Goal: Find specific page/section: Find specific page/section

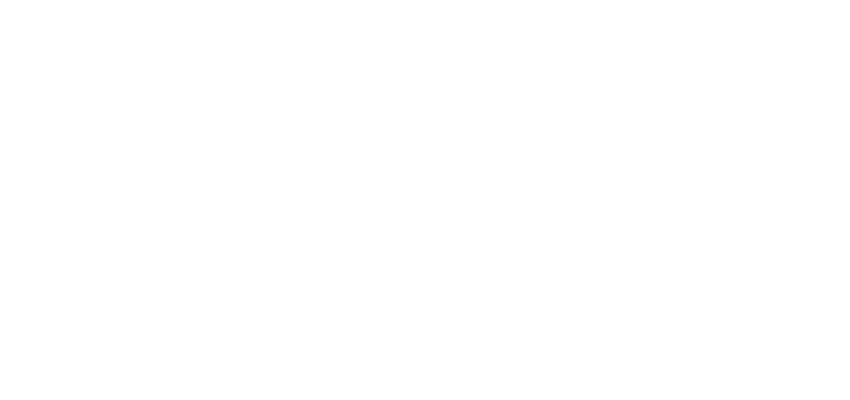
select select "*"
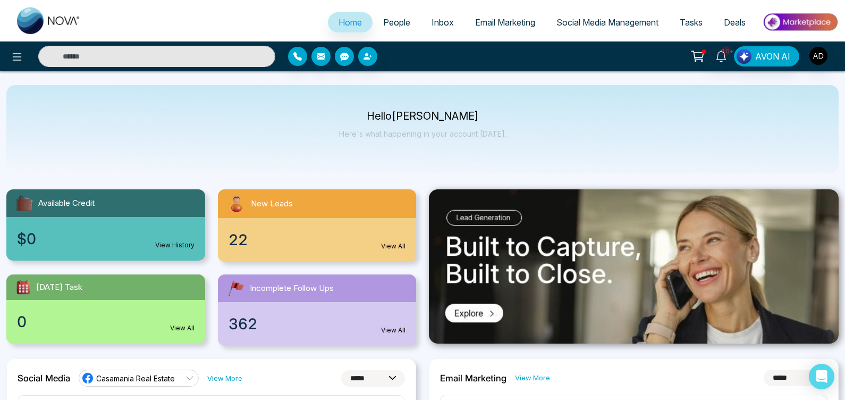
click at [350, 247] on div "22 View All" at bounding box center [317, 240] width 199 height 44
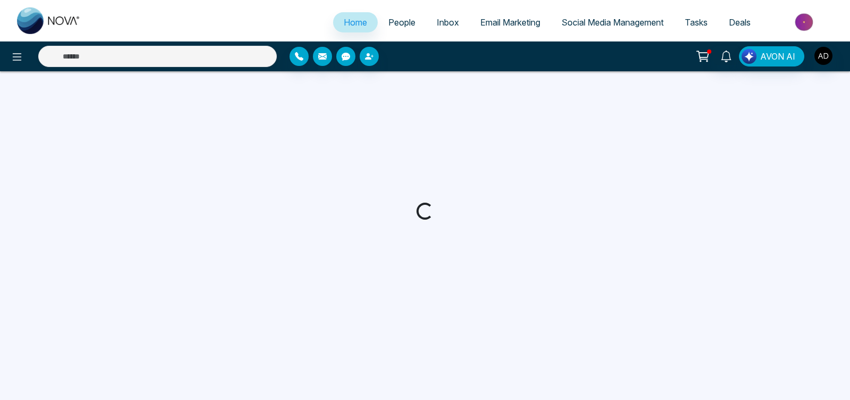
select select "*"
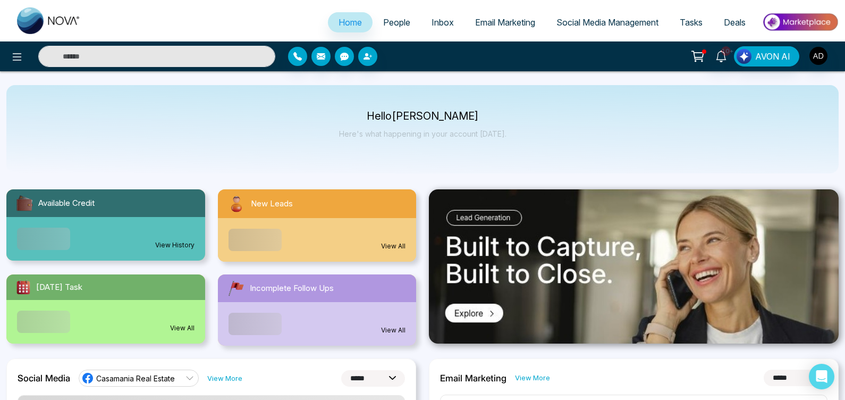
click at [398, 29] on link "People" at bounding box center [397, 22] width 48 height 20
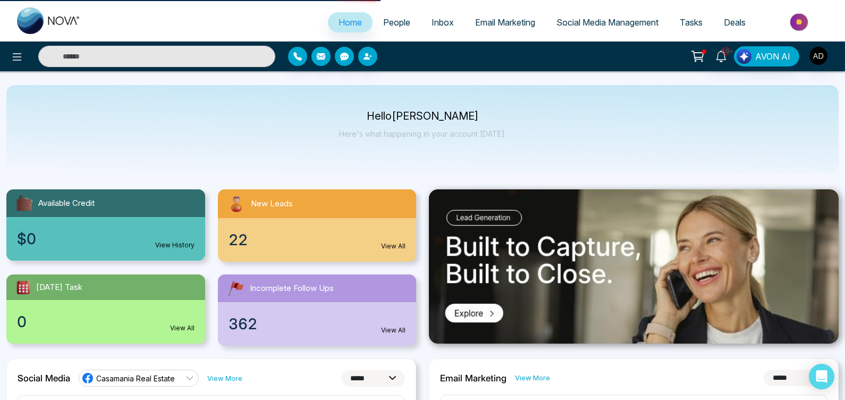
click at [398, 29] on link "People" at bounding box center [397, 22] width 48 height 20
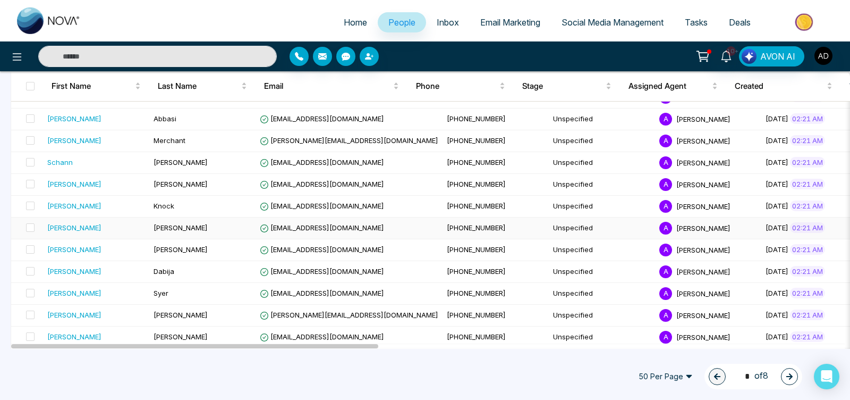
scroll to position [962, 0]
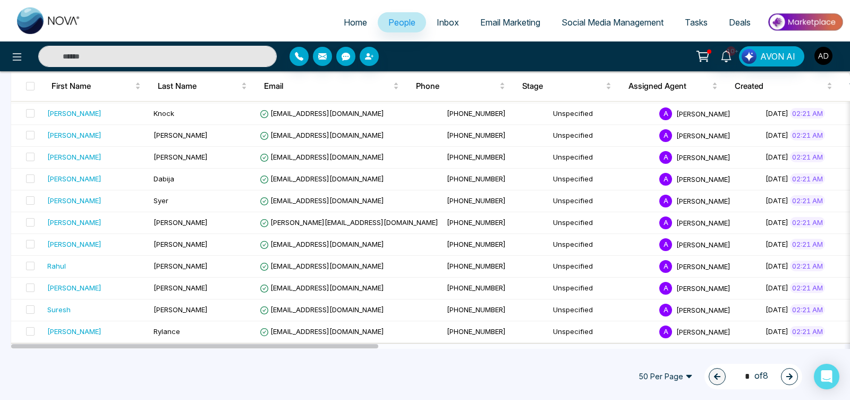
click at [200, 50] on input "text" at bounding box center [157, 56] width 239 height 21
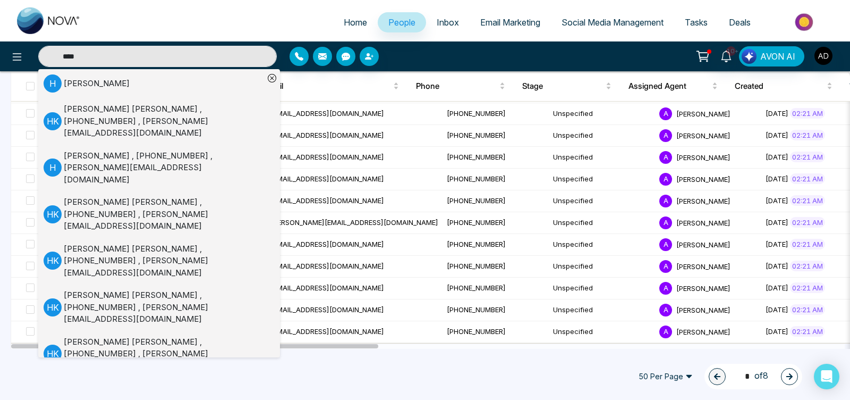
scroll to position [259, 0]
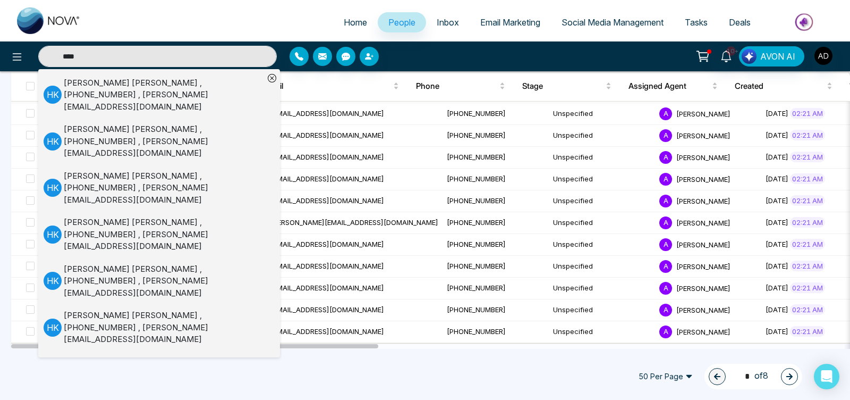
type input "****"
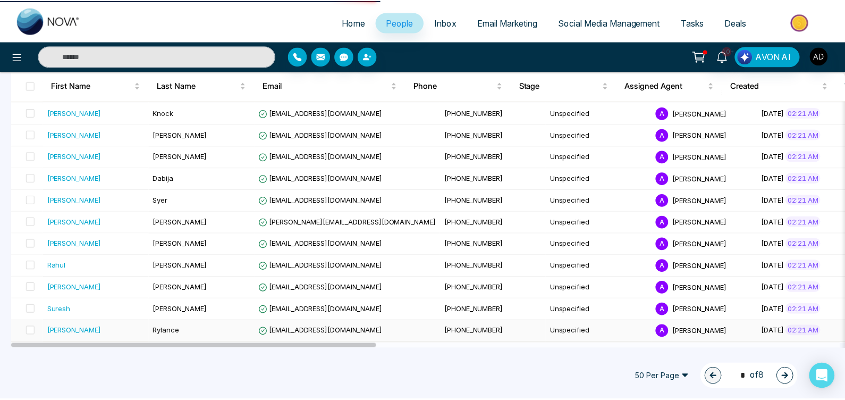
scroll to position [0, 0]
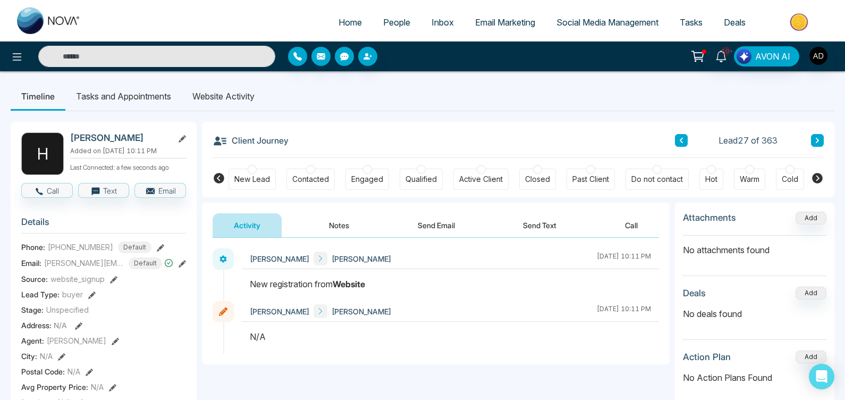
click at [236, 98] on li "Website Activity" at bounding box center [223, 96] width 83 height 29
